Goal: Task Accomplishment & Management: Complete application form

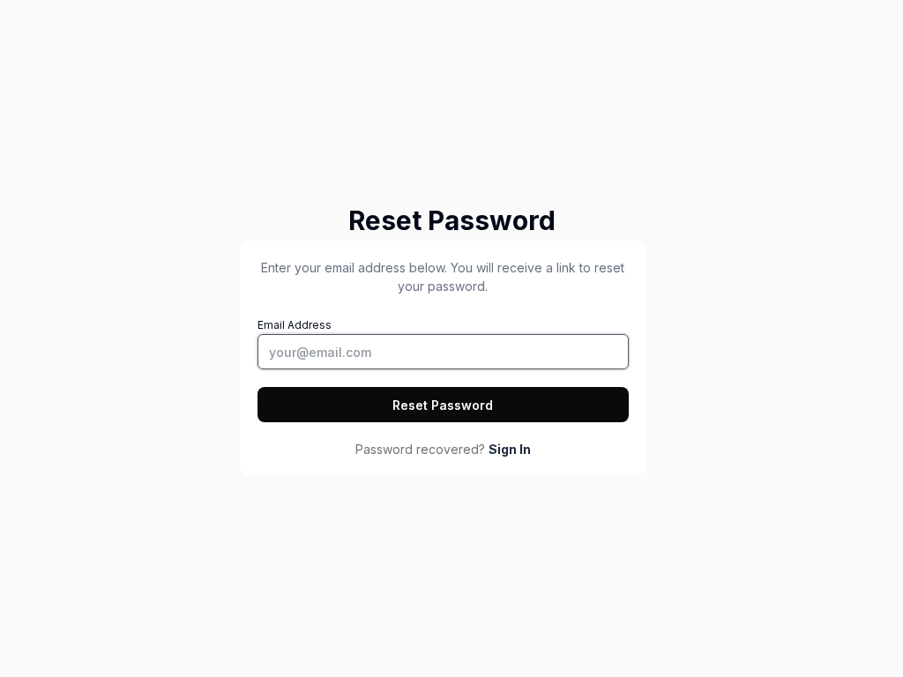
click at [443, 352] on input "Email Address" at bounding box center [443, 351] width 371 height 35
click at [443, 405] on button "Reset Password" at bounding box center [443, 404] width 371 height 35
type input "tester@squidler.io"
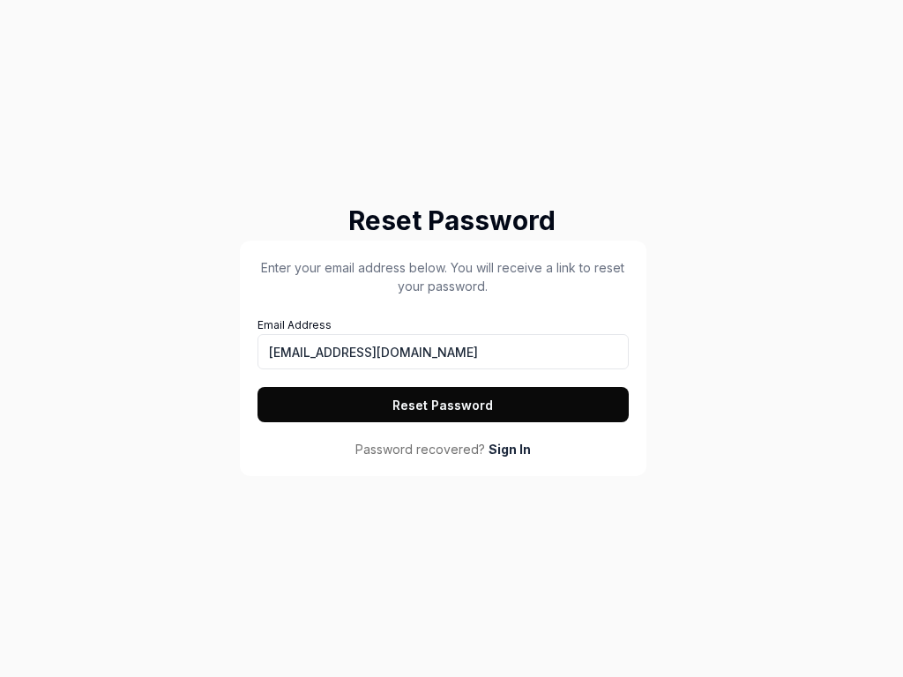
click at [443, 405] on button "Reset Password" at bounding box center [443, 404] width 371 height 35
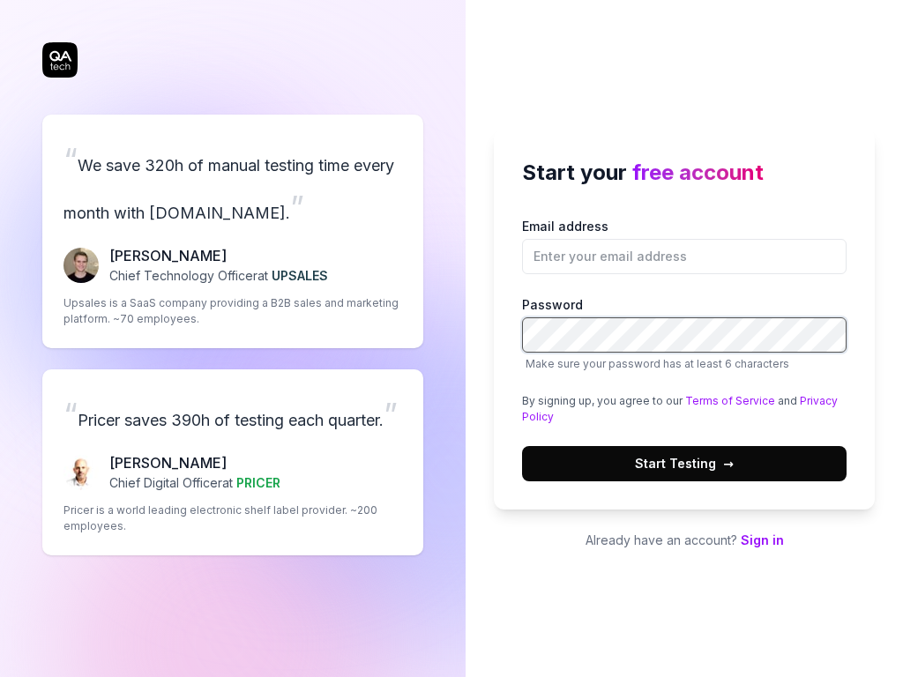
click at [522, 446] on button "Start Testing →" at bounding box center [684, 463] width 325 height 35
click at [233, 207] on div "“ We save 320h of manual testing time every month with QA.tech. ” Fredrik Seidl…" at bounding box center [232, 232] width 381 height 234
click at [685, 463] on span "Start Testing →" at bounding box center [684, 463] width 99 height 19
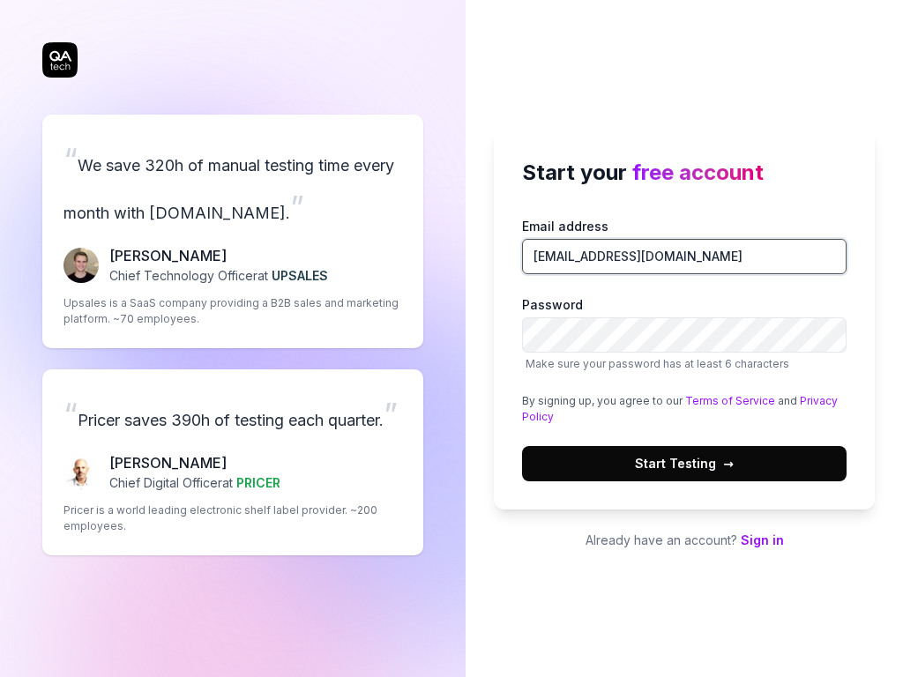
type input "tester@squidler.io"
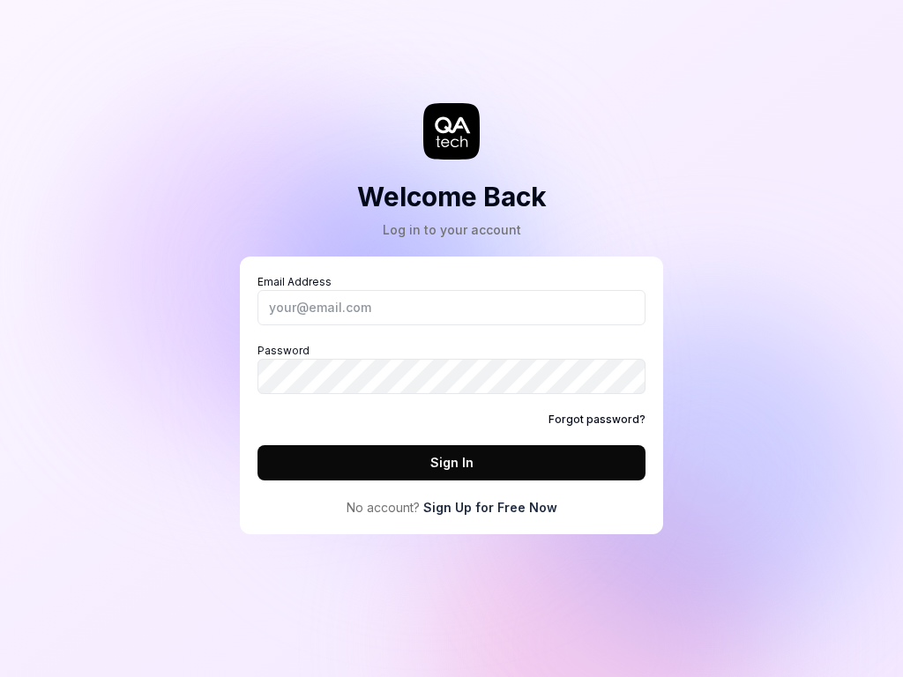
click at [452, 131] on icon at bounding box center [452, 124] width 35 height 17
click at [490, 507] on link "Sign Up for Free Now" at bounding box center [490, 507] width 134 height 19
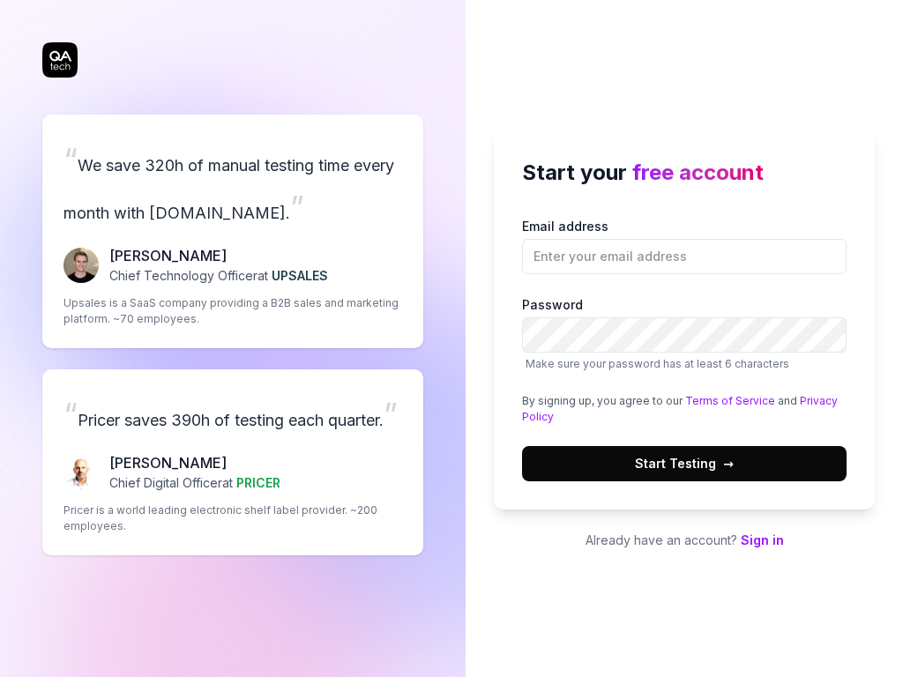
click at [685, 463] on span "Start Testing →" at bounding box center [684, 463] width 99 height 19
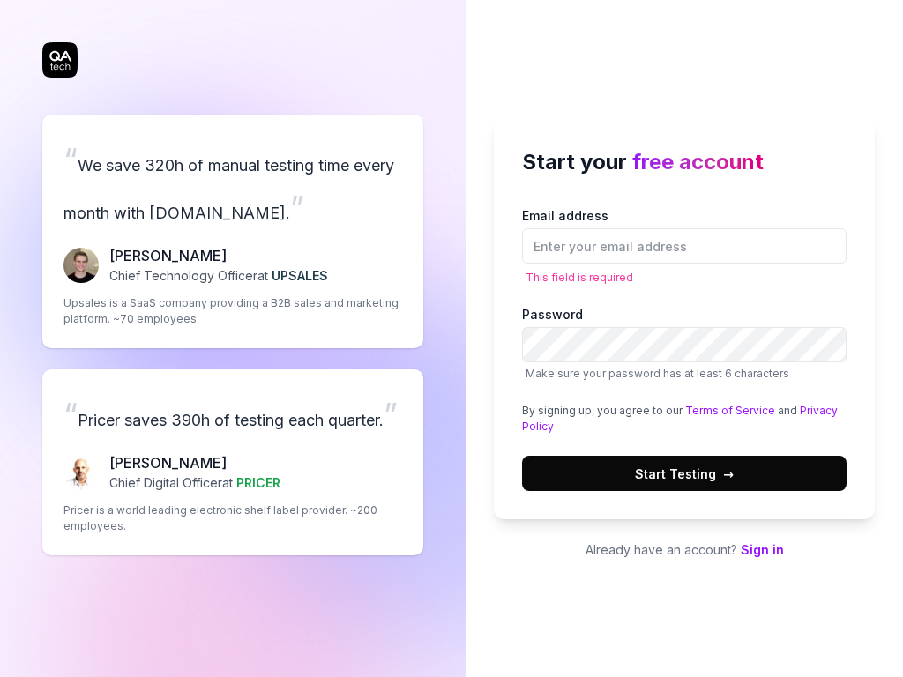
click at [233, 462] on div "“ Pricer saves 390h of testing each quarter. ” [PERSON_NAME] Chief Digital Offi…" at bounding box center [232, 463] width 381 height 186
click at [809, 410] on link "Privacy Policy" at bounding box center [680, 418] width 316 height 29
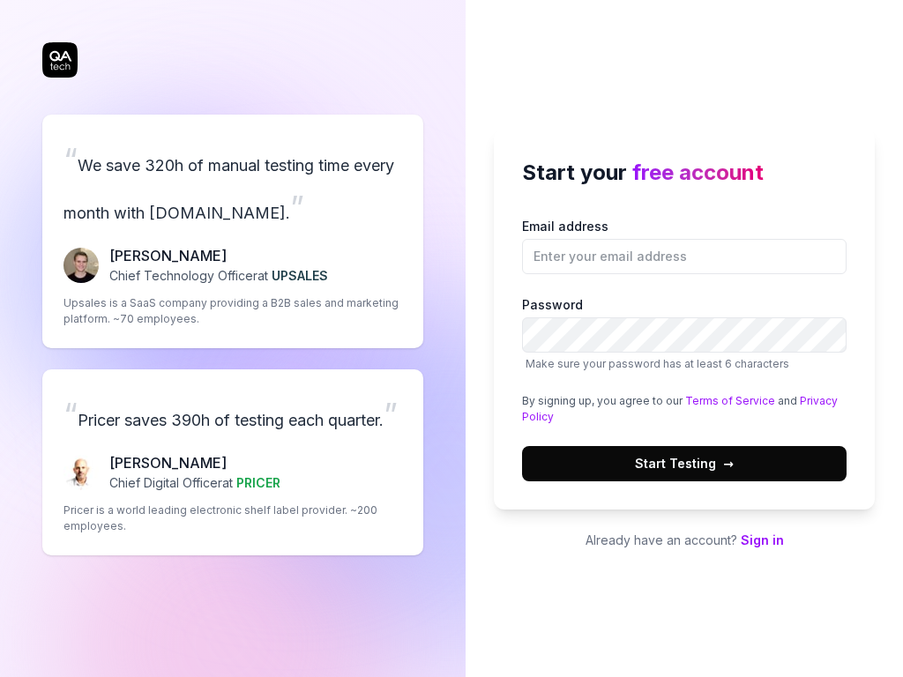
click at [809, 400] on link "Privacy Policy" at bounding box center [680, 408] width 316 height 29
click at [233, 462] on div "“ Pricer saves 390h of testing each quarter. ” [PERSON_NAME] Chief Digital Offi…" at bounding box center [232, 463] width 381 height 186
click at [233, 207] on div "“ We save 320h of manual testing time every month with QA.tech. ” Fredrik Seidl…" at bounding box center [232, 232] width 381 height 234
click at [723, 400] on link "Terms of Service" at bounding box center [730, 400] width 90 height 13
click at [685, 463] on span "Start Testing →" at bounding box center [684, 463] width 99 height 19
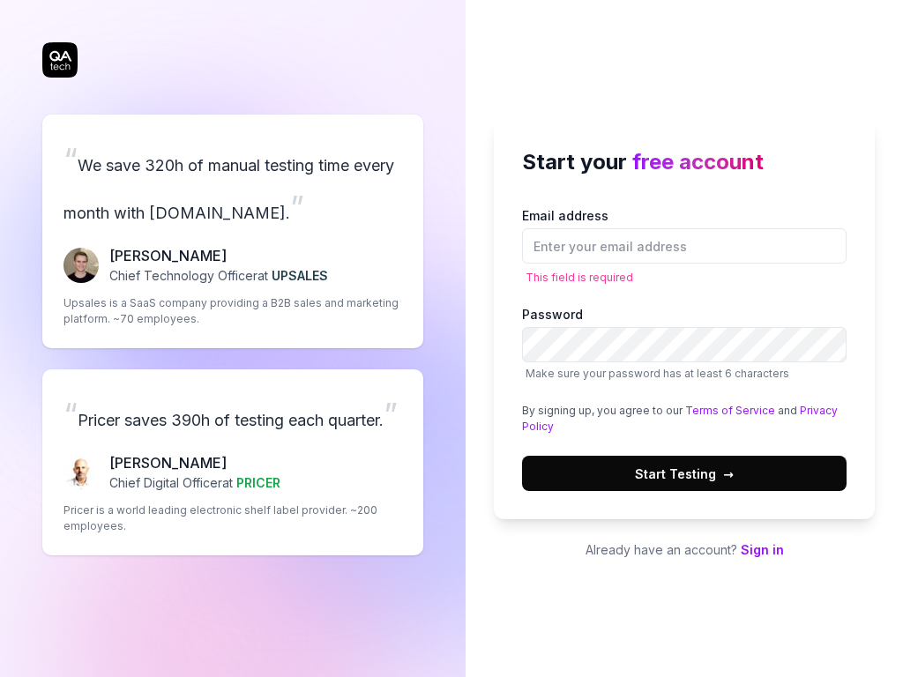
click at [233, 462] on div "“ Pricer saves 390h of testing each quarter. ” Chris Chalkitis Chief Digital Of…" at bounding box center [232, 463] width 381 height 186
click at [809, 410] on link "Privacy Policy" at bounding box center [680, 418] width 316 height 29
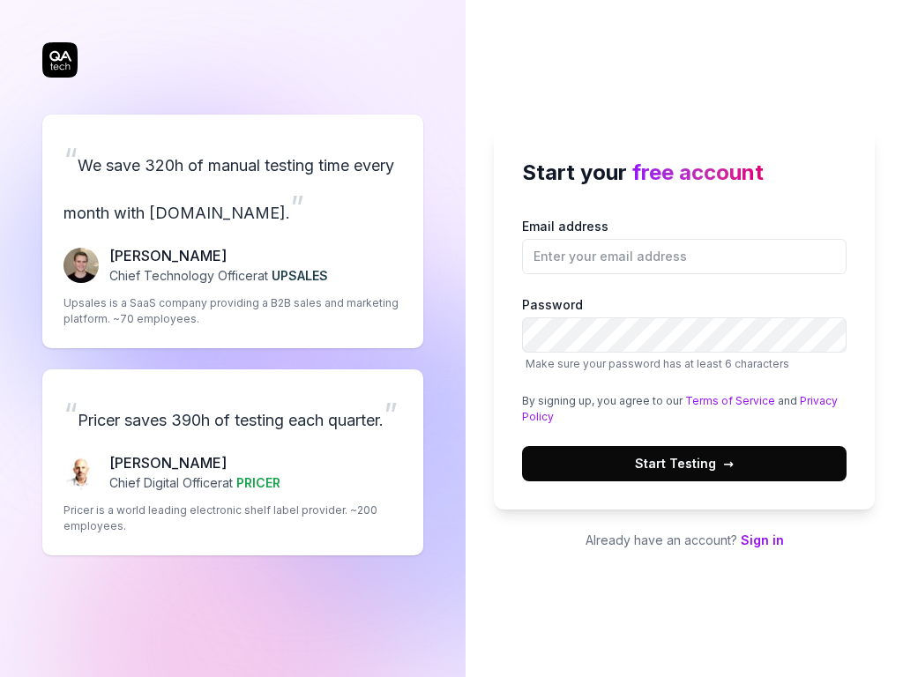
click at [809, 400] on link "Privacy Policy" at bounding box center [680, 408] width 316 height 29
click at [233, 207] on div "“ We save 320h of manual testing time every month with QA.tech. ” Fredrik Seidl…" at bounding box center [232, 232] width 381 height 234
click at [809, 400] on link "Privacy Policy" at bounding box center [680, 408] width 316 height 29
click at [723, 400] on link "Terms of Service" at bounding box center [730, 400] width 90 height 13
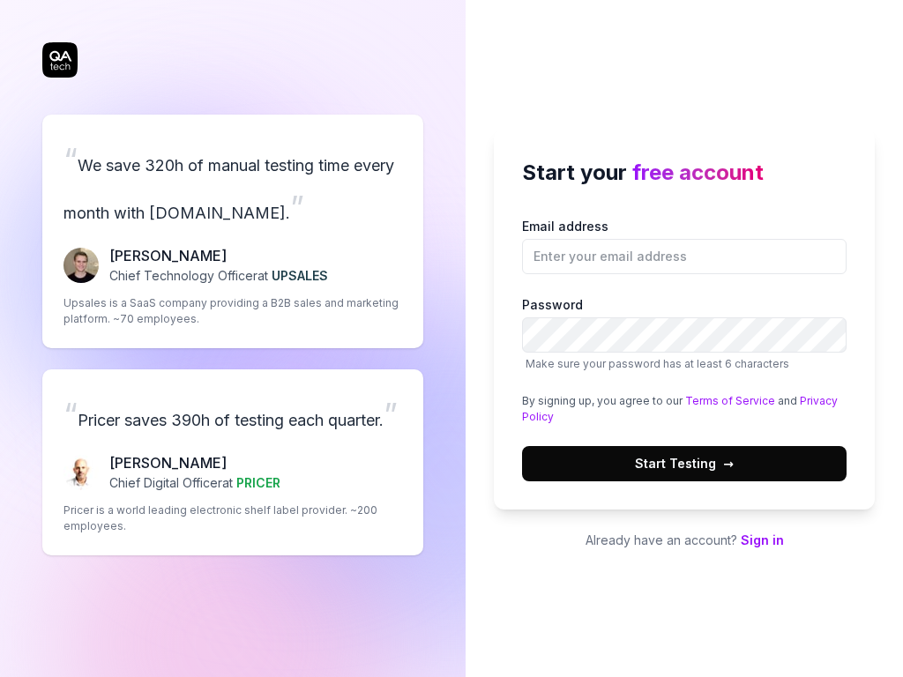
click at [723, 400] on link "Terms of Service" at bounding box center [730, 400] width 90 height 13
click at [809, 400] on link "Privacy Policy" at bounding box center [680, 408] width 316 height 29
click at [723, 400] on link "Terms of Service" at bounding box center [730, 400] width 90 height 13
click at [233, 462] on div "“ Pricer saves 390h of testing each quarter. ” Chris Chalkitis Chief Digital Of…" at bounding box center [232, 463] width 381 height 186
click at [809, 400] on link "Privacy Policy" at bounding box center [680, 408] width 316 height 29
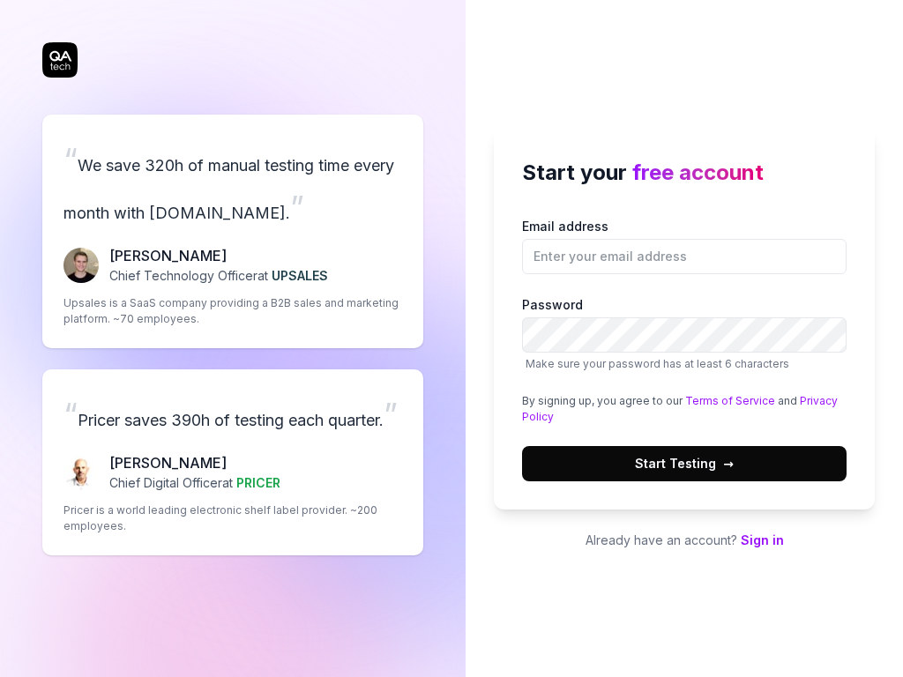
click at [685, 463] on span "Start Testing →" at bounding box center [684, 463] width 99 height 19
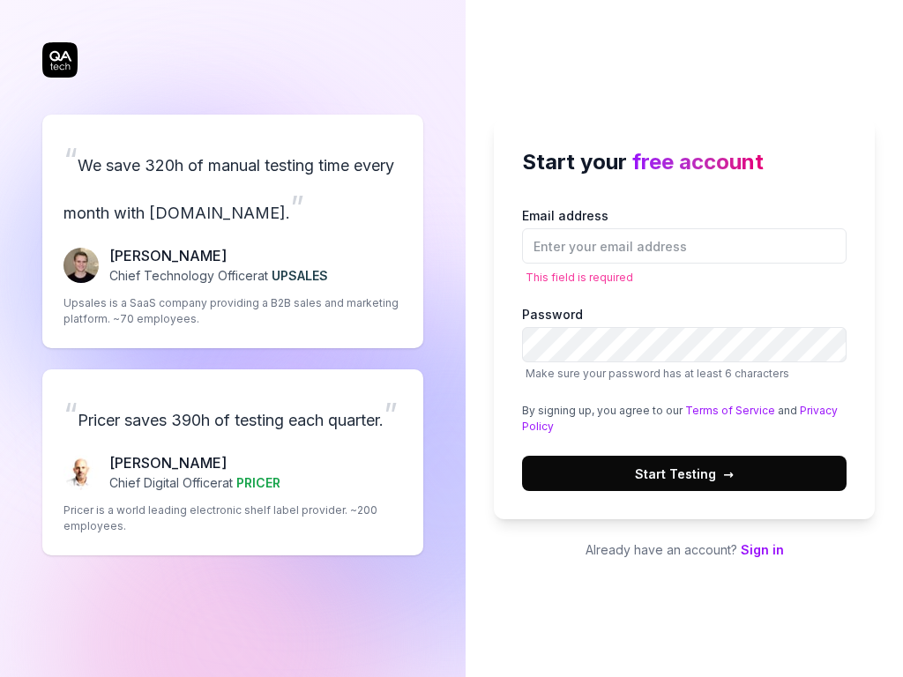
click at [809, 410] on link "Privacy Policy" at bounding box center [680, 418] width 316 height 29
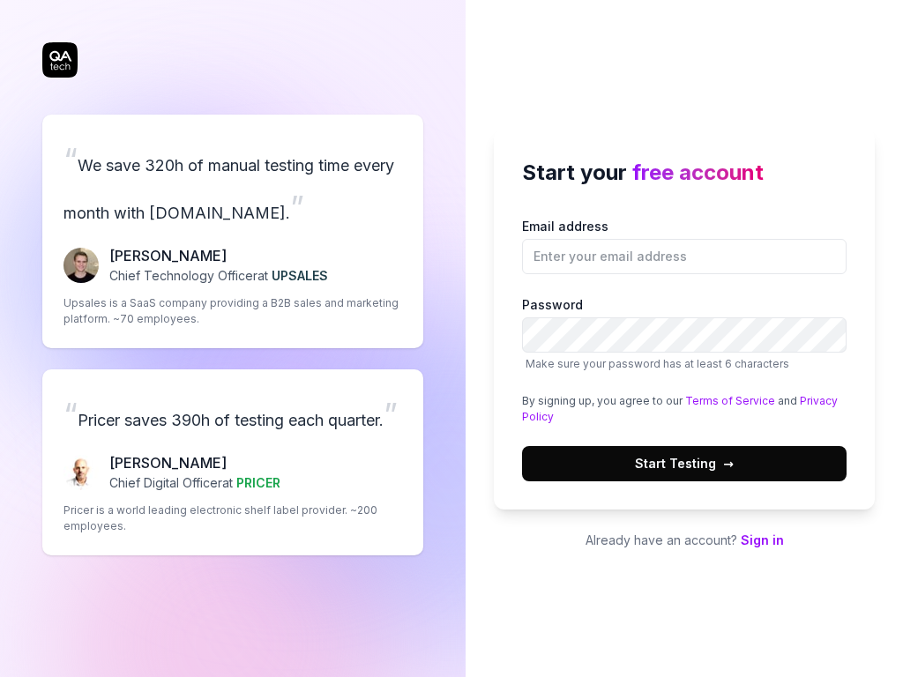
click at [723, 400] on link "Terms of Service" at bounding box center [730, 400] width 90 height 13
